Goal: Use online tool/utility

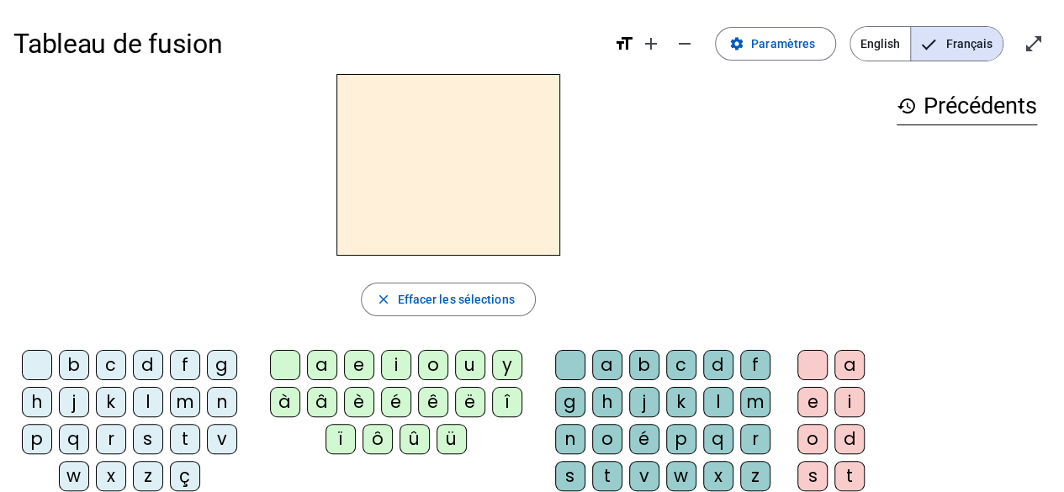
click at [186, 398] on div "m" at bounding box center [185, 402] width 30 height 30
click at [319, 369] on div "a" at bounding box center [322, 365] width 30 height 30
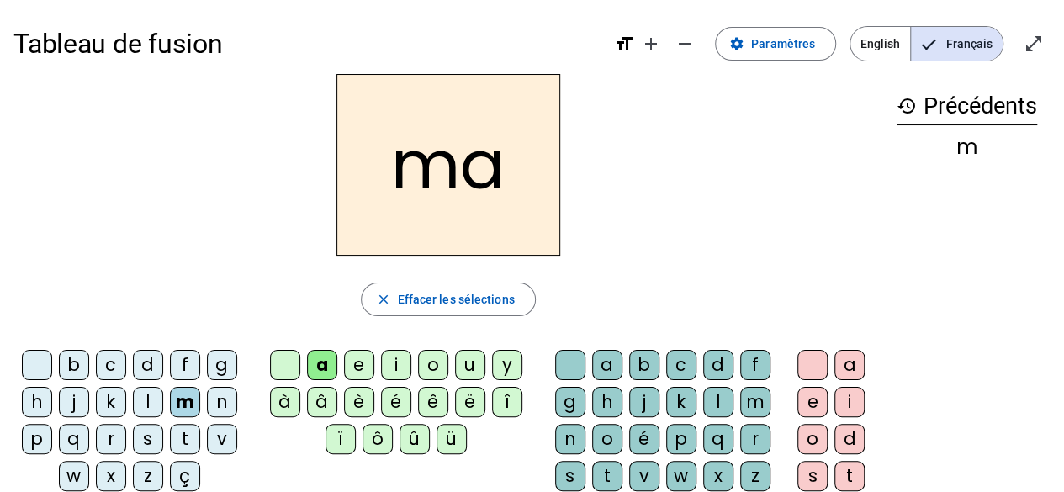
click at [153, 396] on div "l" at bounding box center [148, 402] width 30 height 30
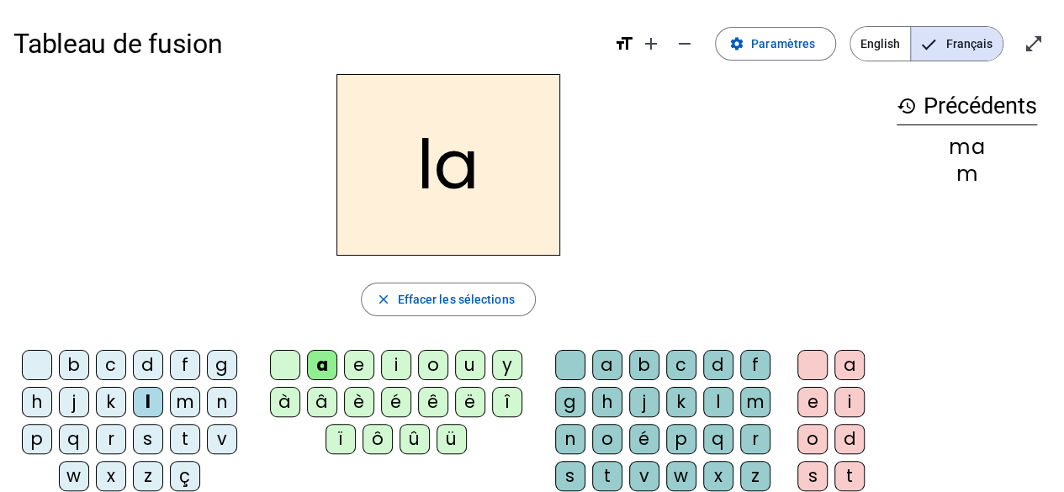
click at [360, 360] on div "e" at bounding box center [359, 365] width 30 height 30
click at [148, 359] on div "d" at bounding box center [148, 365] width 30 height 30
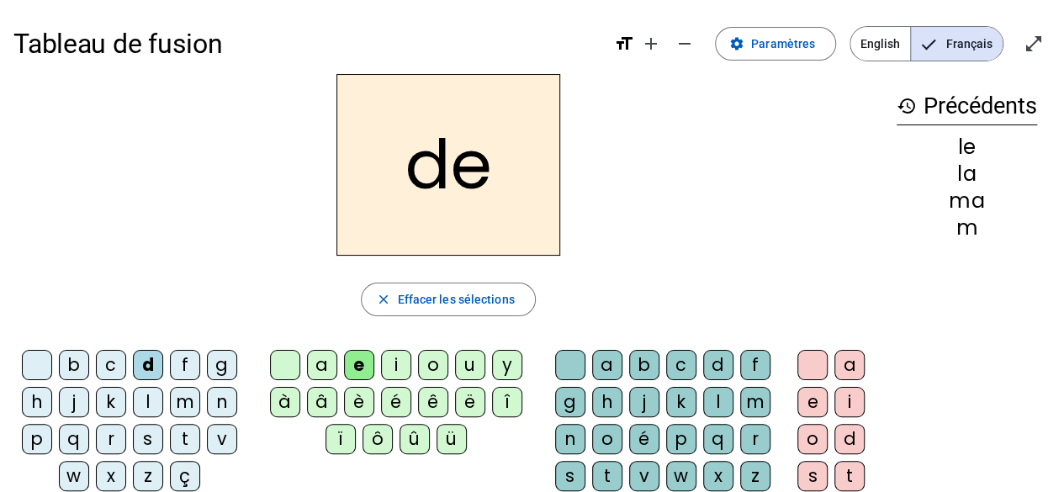
click at [470, 363] on div "u" at bounding box center [470, 365] width 30 height 30
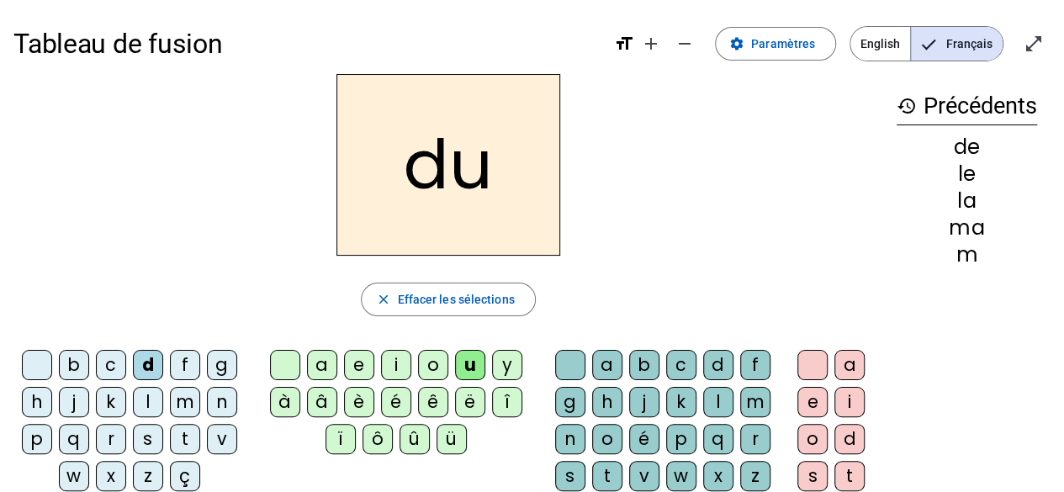
click at [188, 438] on div "t" at bounding box center [185, 439] width 30 height 30
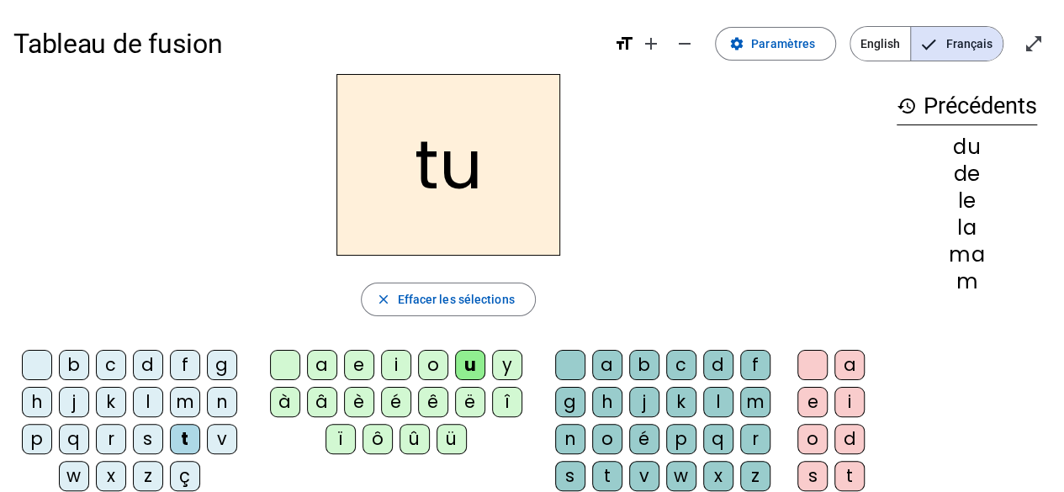
click at [325, 368] on div "a" at bounding box center [322, 365] width 30 height 30
click at [192, 401] on div "m" at bounding box center [185, 402] width 30 height 30
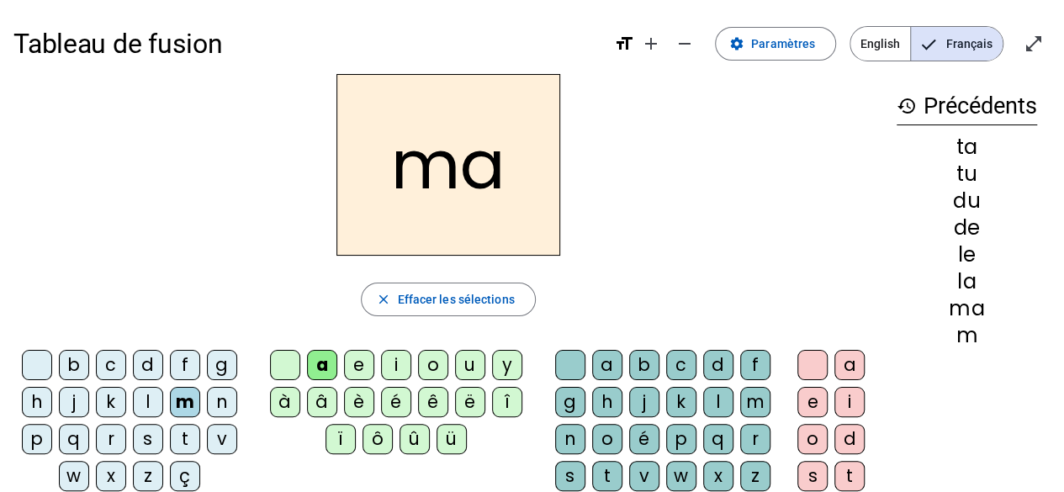
click at [364, 363] on div "e" at bounding box center [359, 365] width 30 height 30
